Goal: Information Seeking & Learning: Learn about a topic

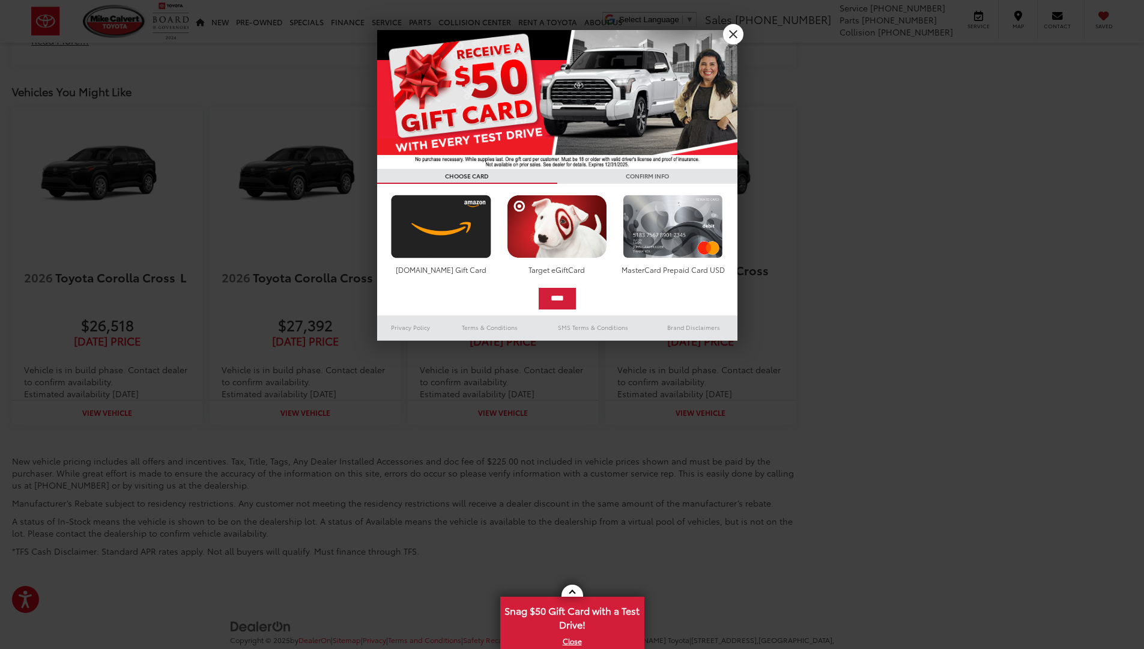
scroll to position [1676, 0]
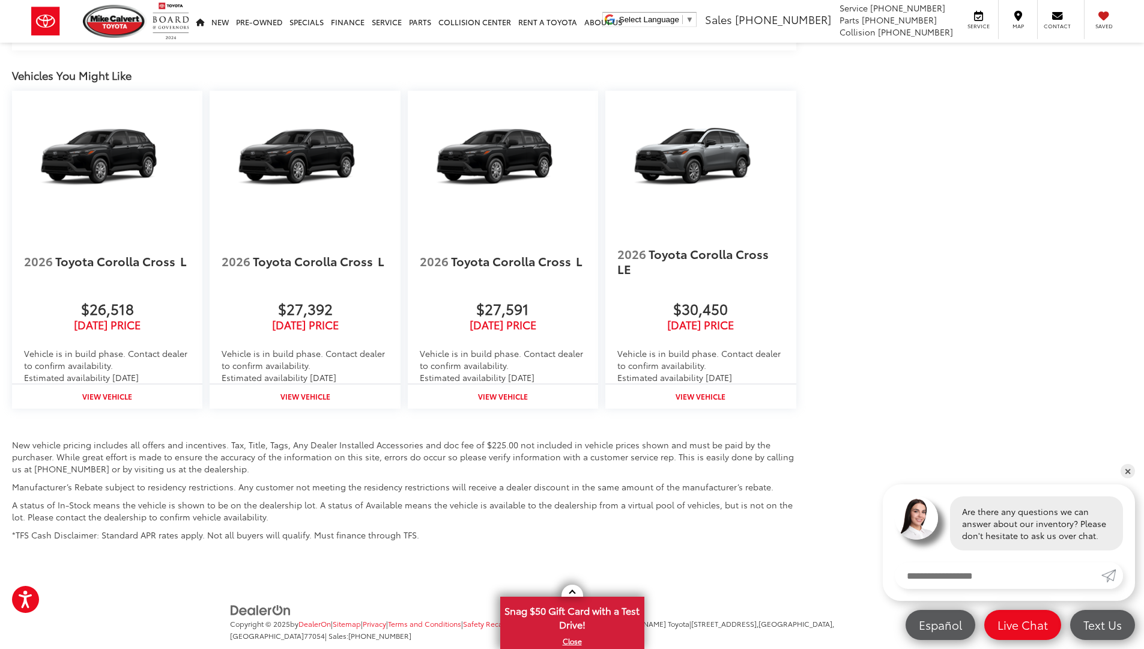
scroll to position [1619, 0]
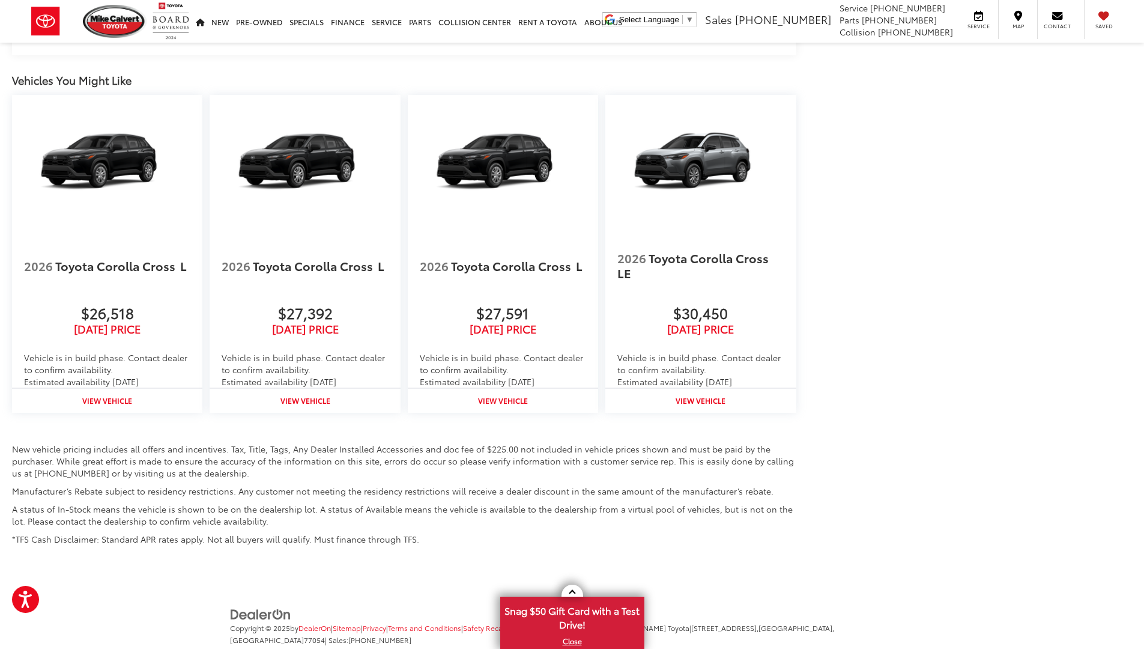
scroll to position [1652, 0]
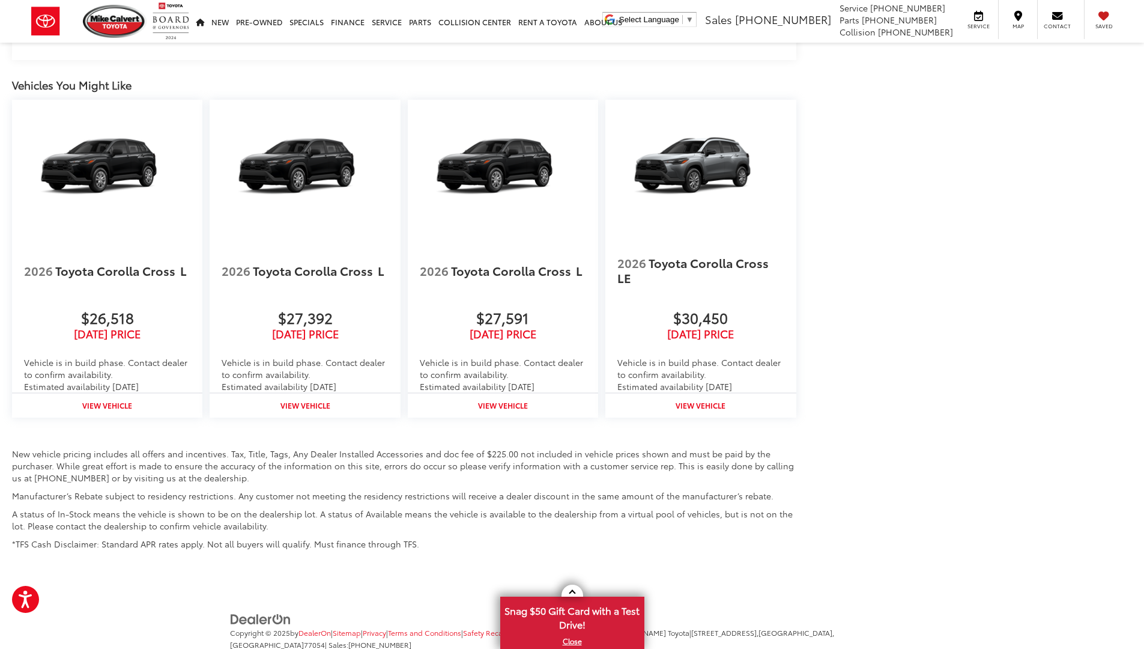
scroll to position [1652, 0]
